Goal: Transaction & Acquisition: Book appointment/travel/reservation

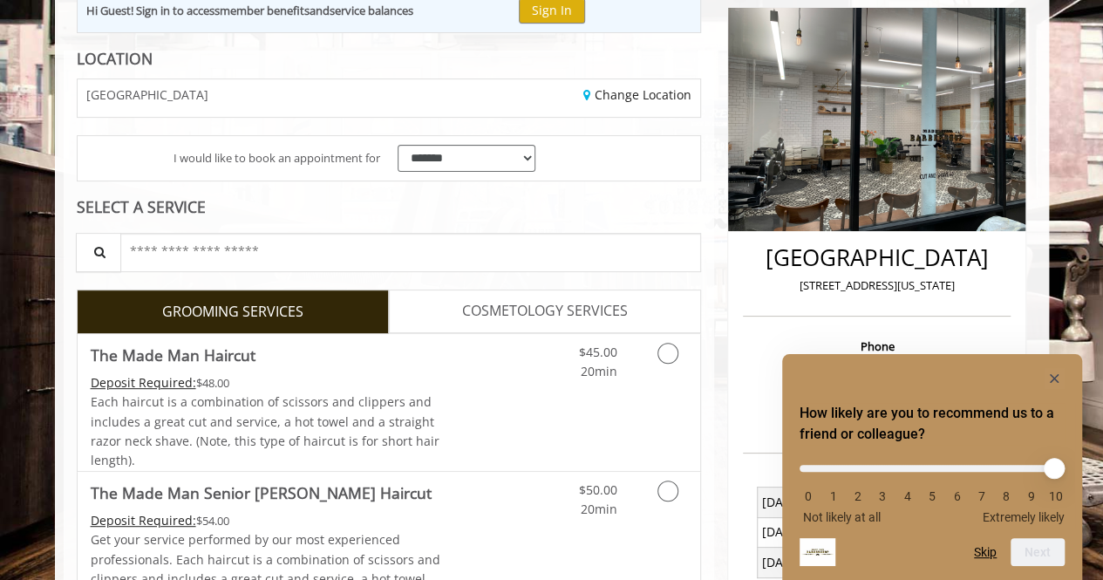
scroll to position [262, 0]
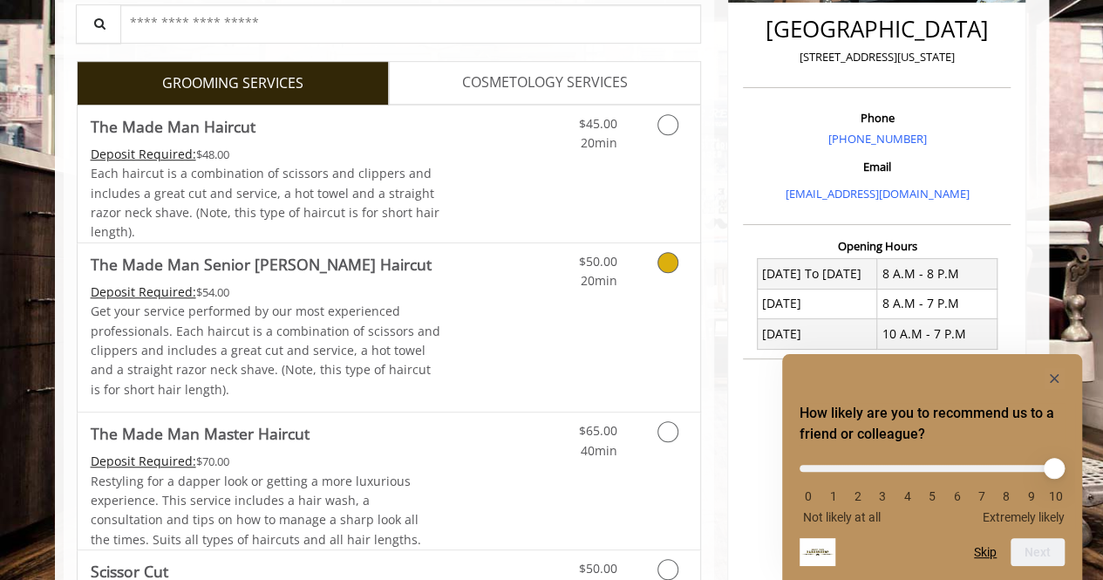
click at [461, 350] on link "Discounted Price" at bounding box center [492, 327] width 104 height 168
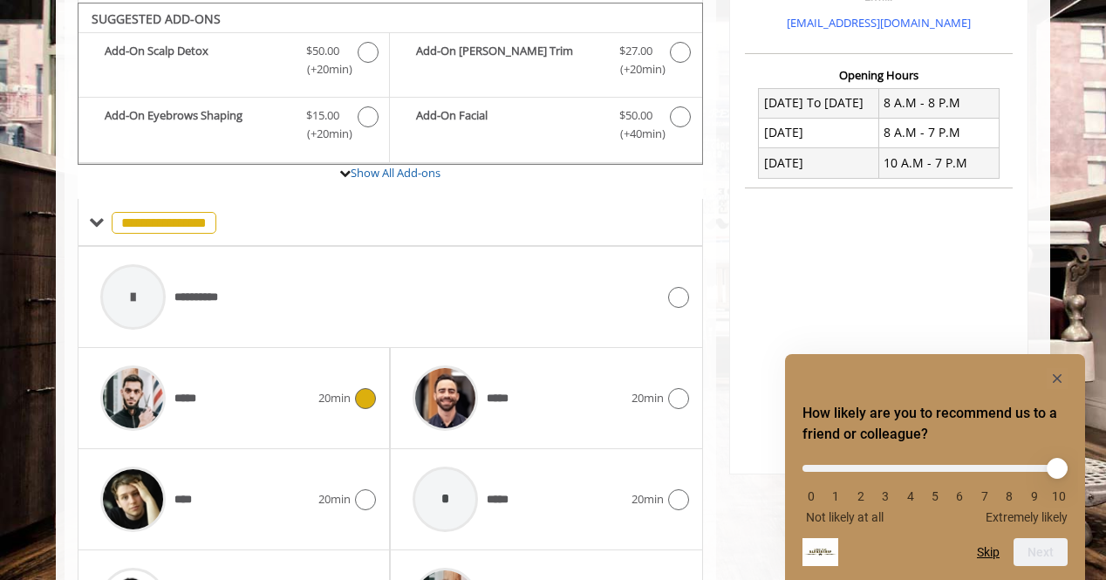
click at [290, 388] on div "*****" at bounding box center [205, 398] width 227 height 83
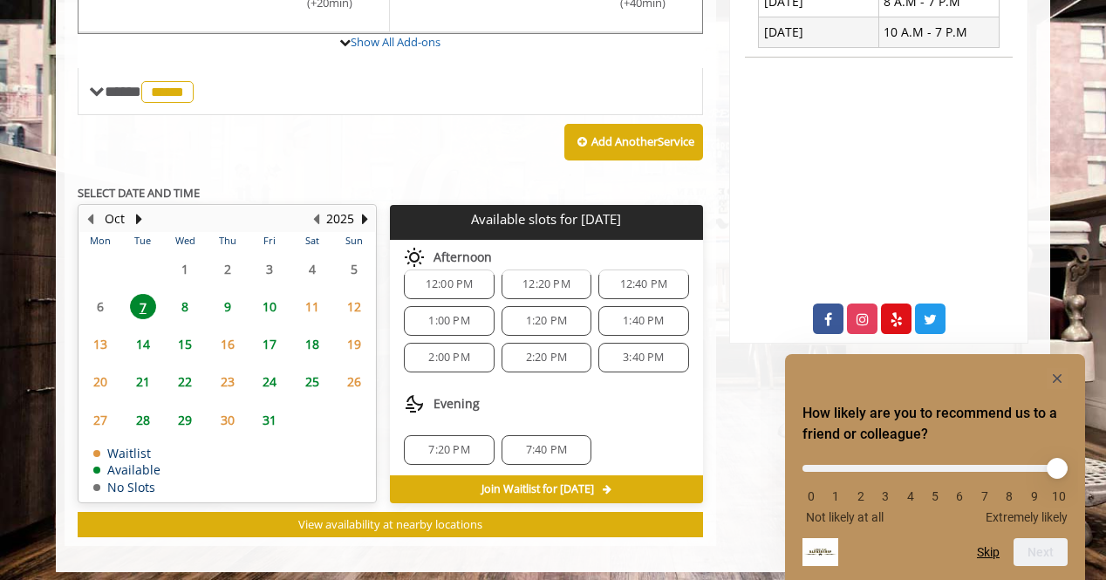
scroll to position [742, 0]
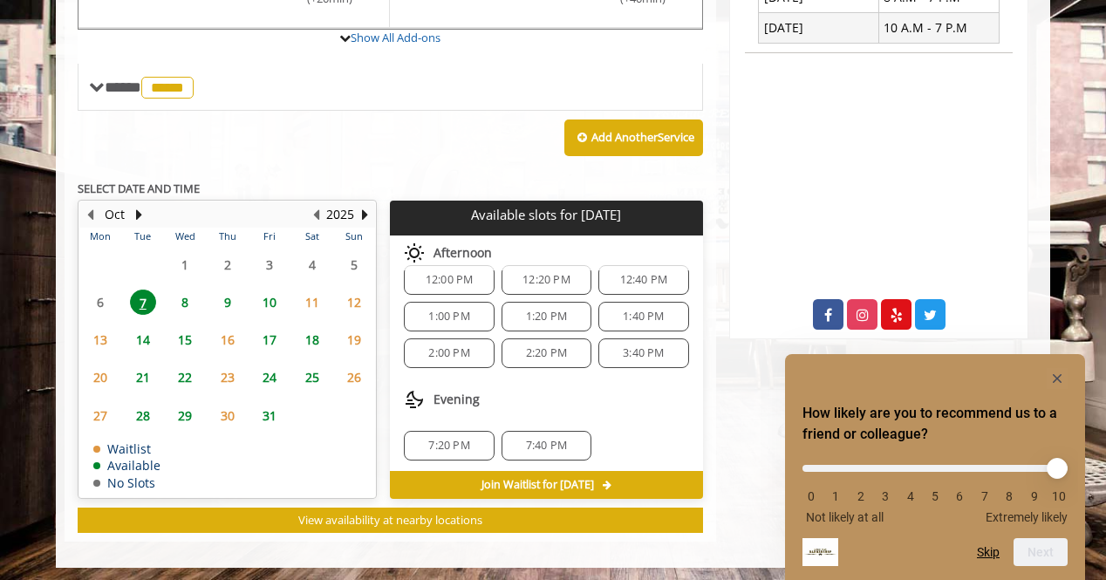
click at [460, 439] on span "7:20 PM" at bounding box center [448, 446] width 41 height 14
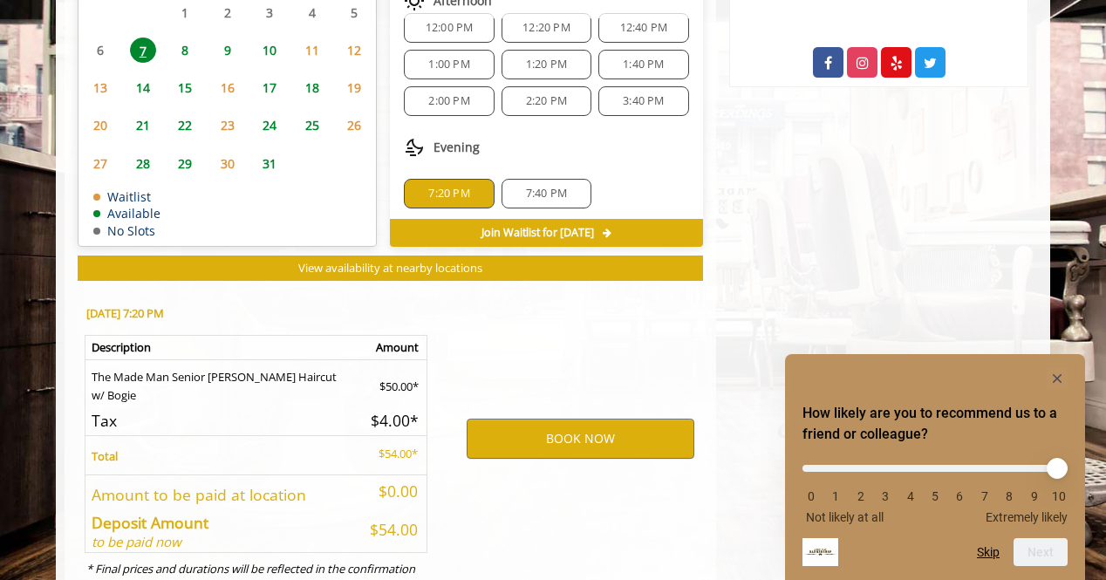
scroll to position [1055, 0]
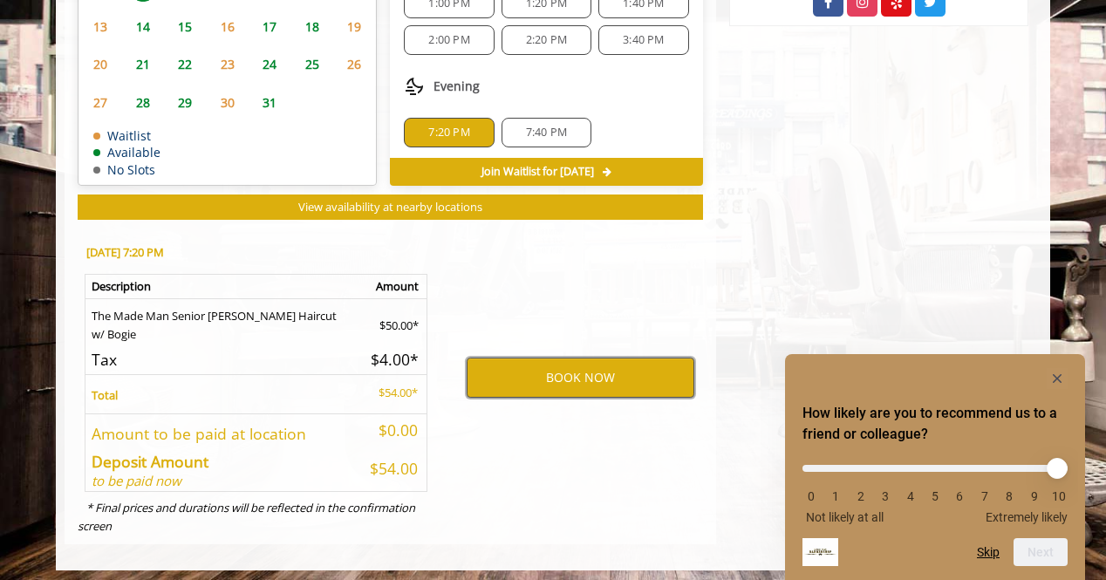
click at [518, 376] on button "BOOK NOW" at bounding box center [581, 378] width 228 height 40
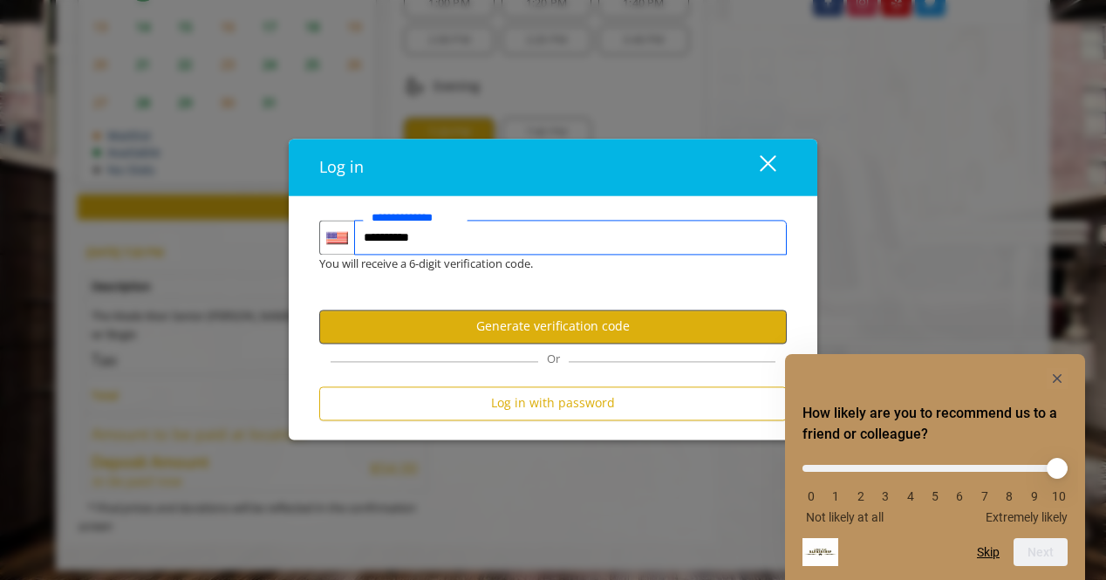
type input "**********"
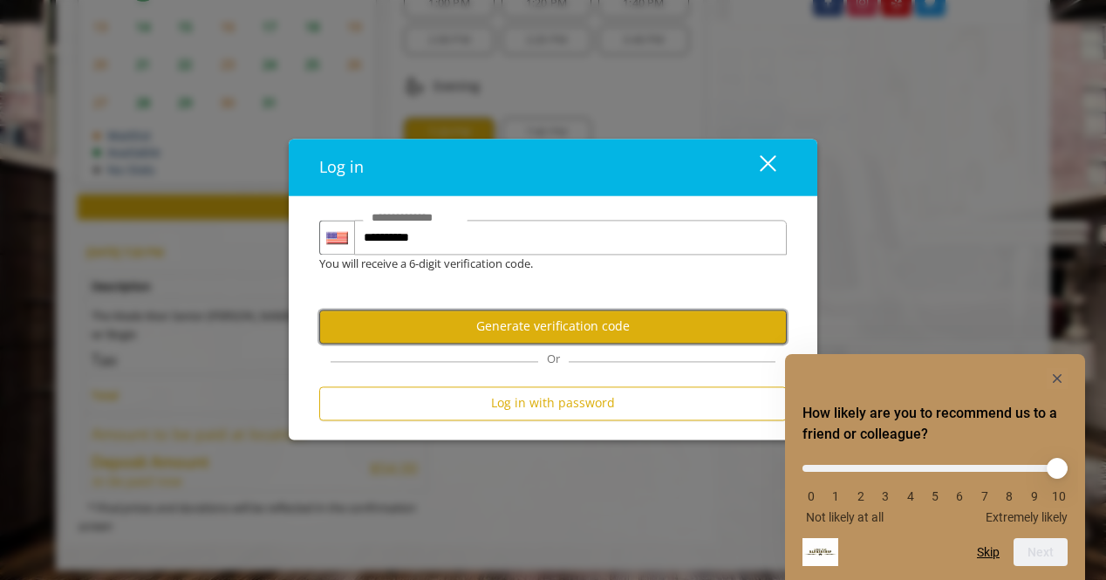
click at [515, 316] on button "Generate verification code" at bounding box center [552, 327] width 467 height 34
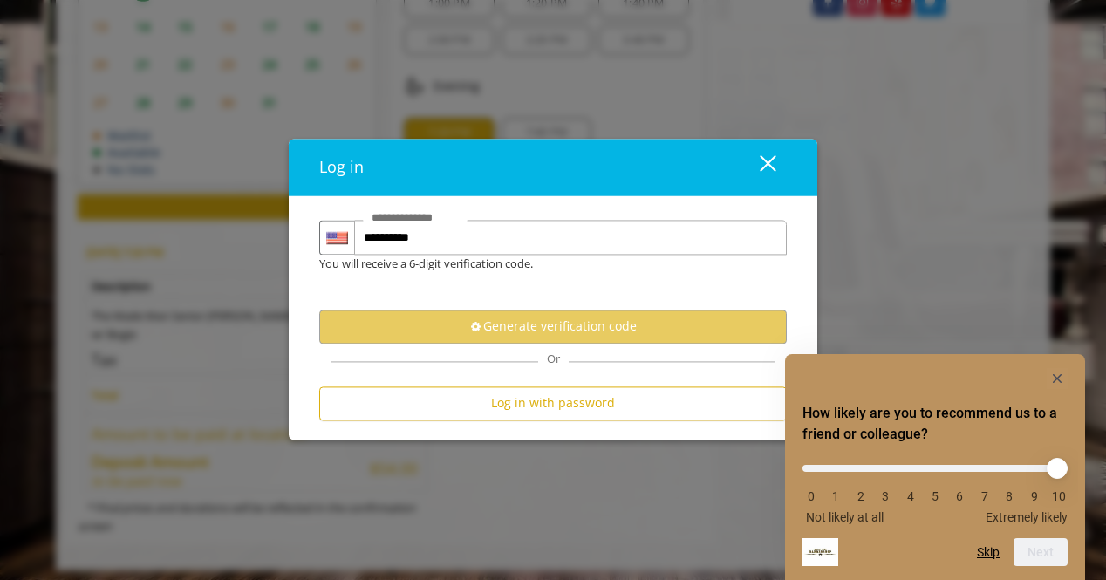
scroll to position [0, 0]
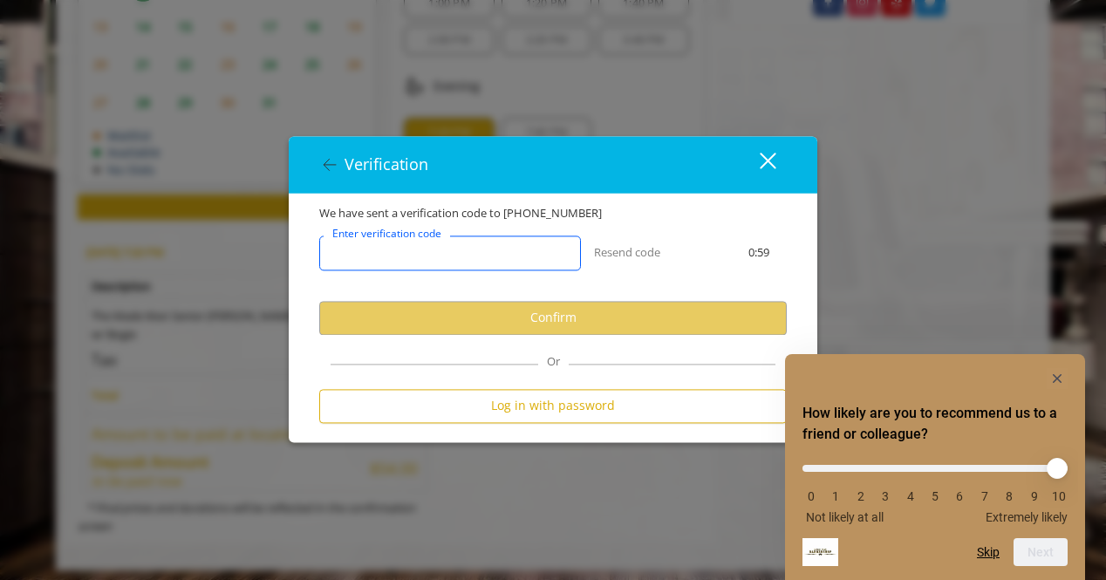
click at [487, 263] on input "Enter verification code" at bounding box center [450, 252] width 262 height 35
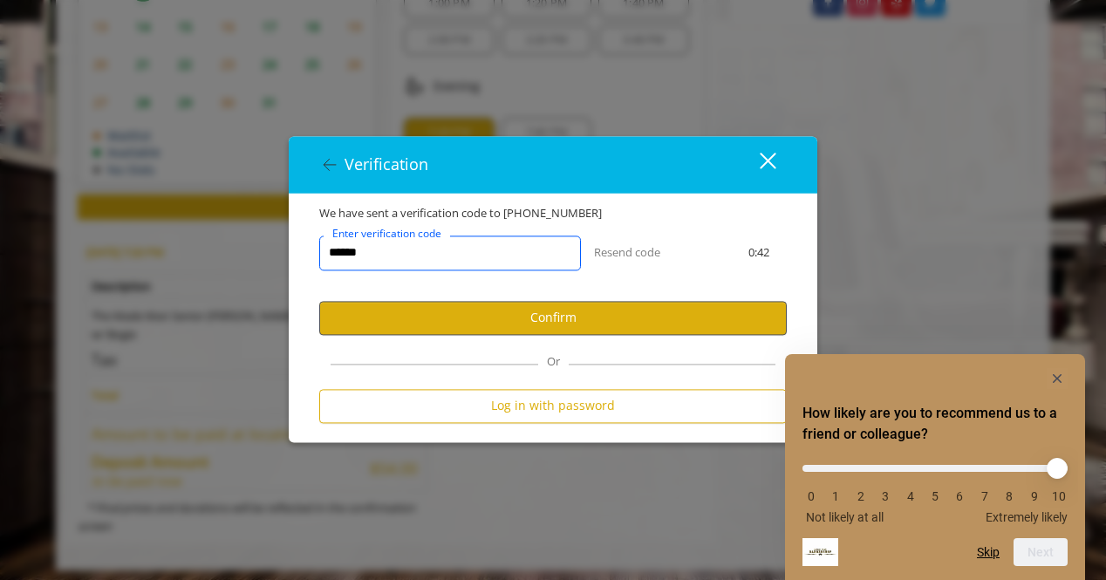
type input "******"
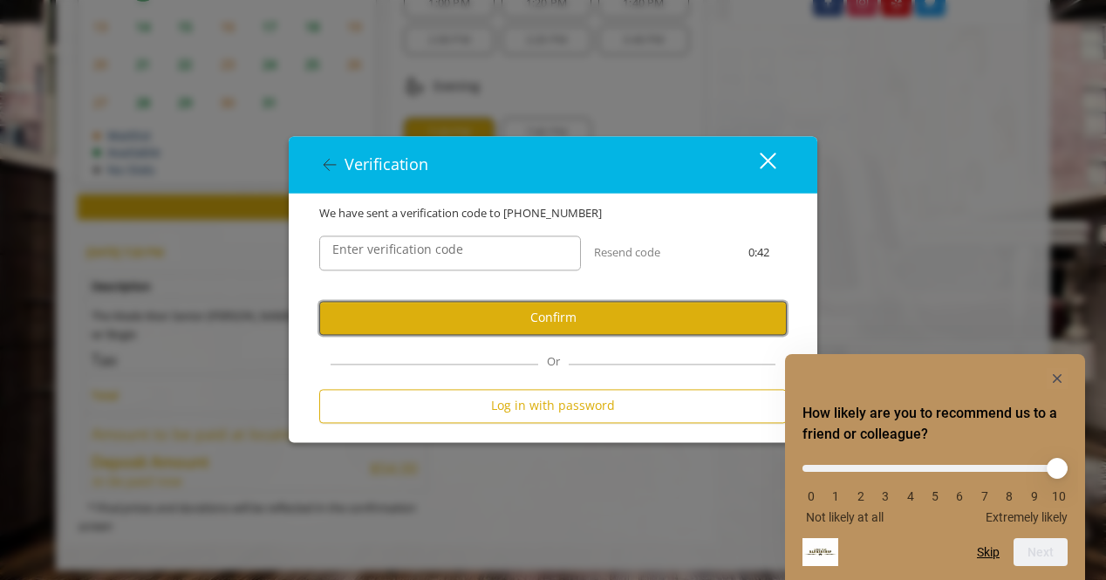
click at [535, 324] on button "Confirm" at bounding box center [552, 318] width 467 height 34
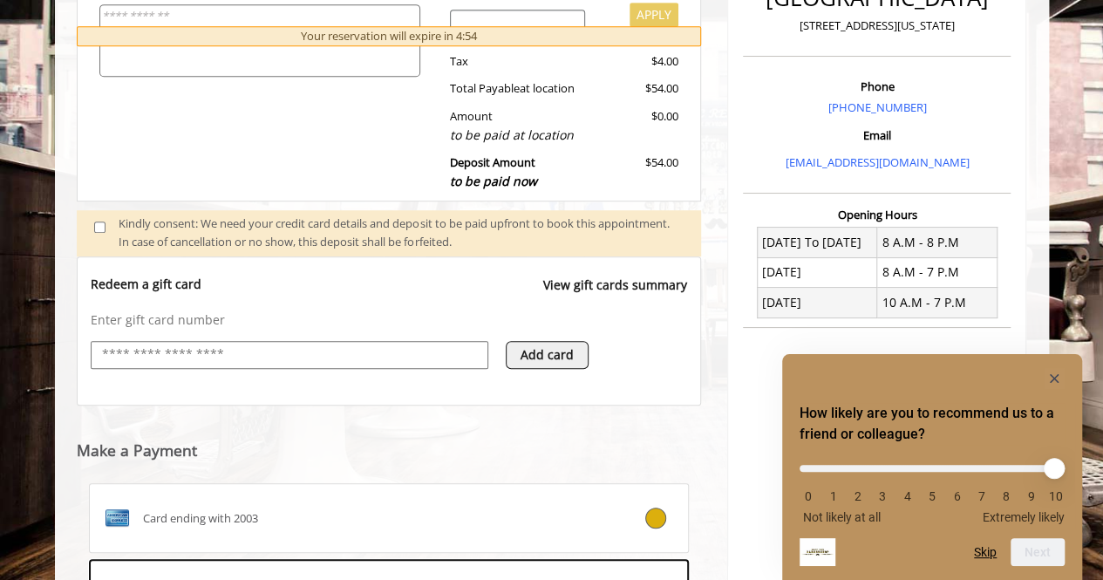
scroll to position [729, 0]
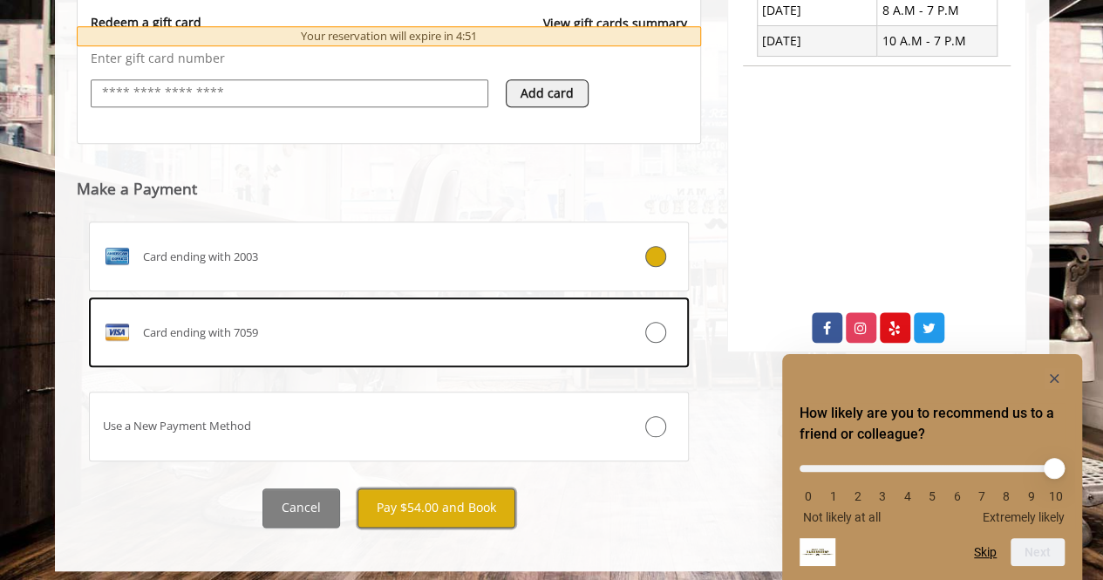
click at [439, 512] on button "Pay $54.00 and Book" at bounding box center [437, 507] width 158 height 39
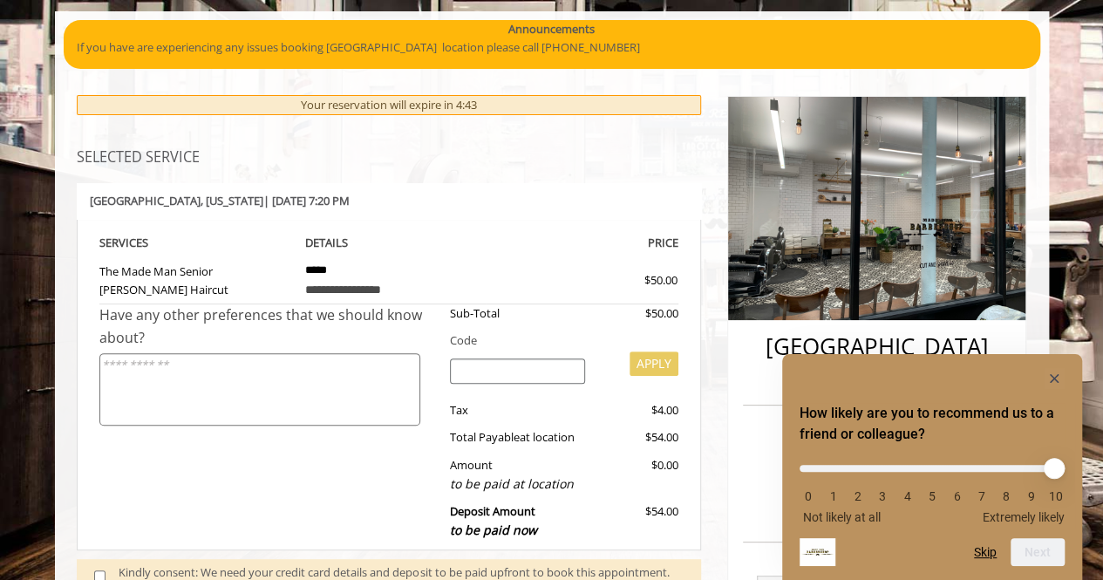
scroll to position [0, 0]
